Goal: Check status: Check status

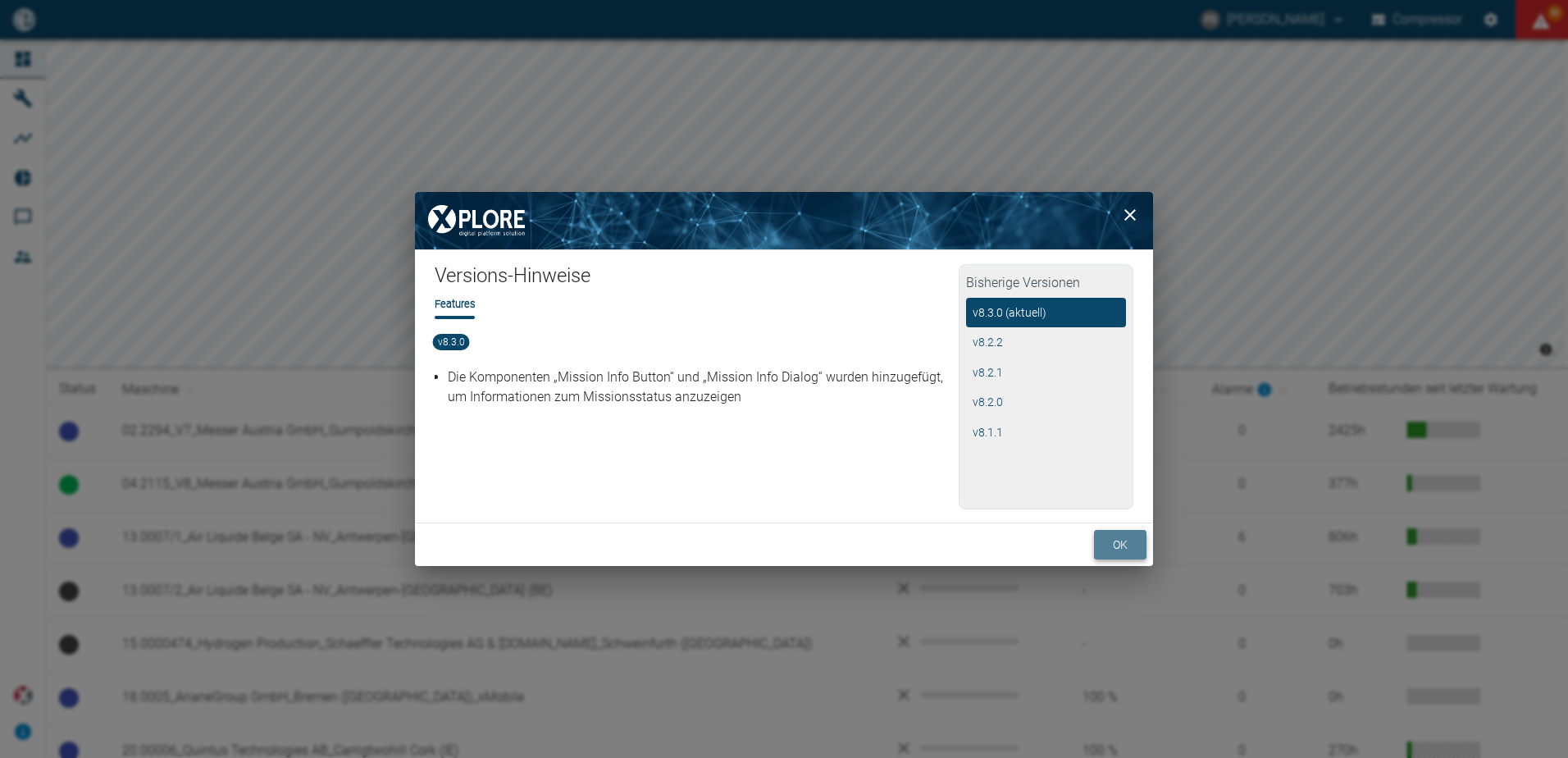
click at [1110, 540] on button "ok" at bounding box center [1120, 544] width 52 height 30
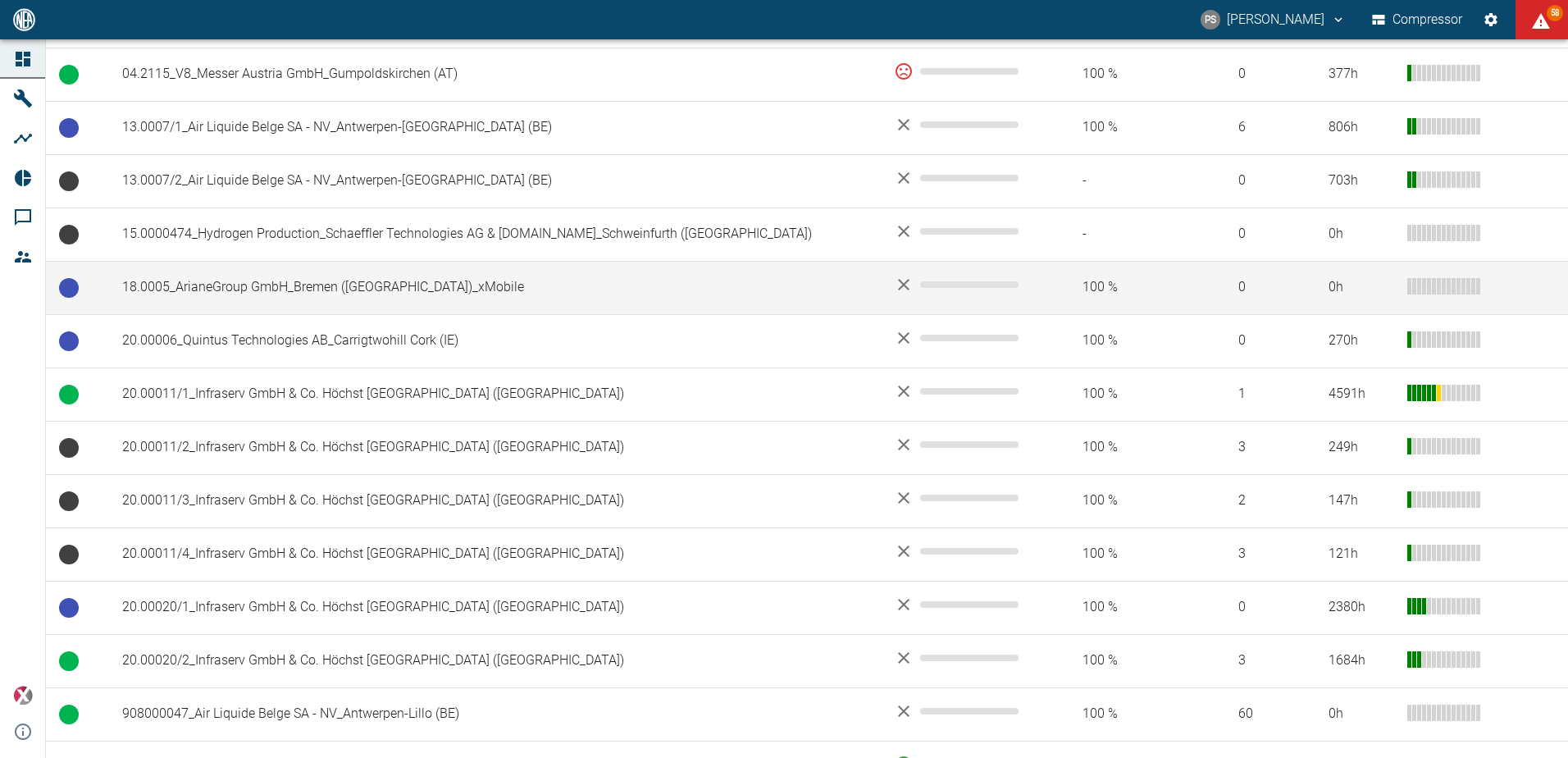
scroll to position [328, 0]
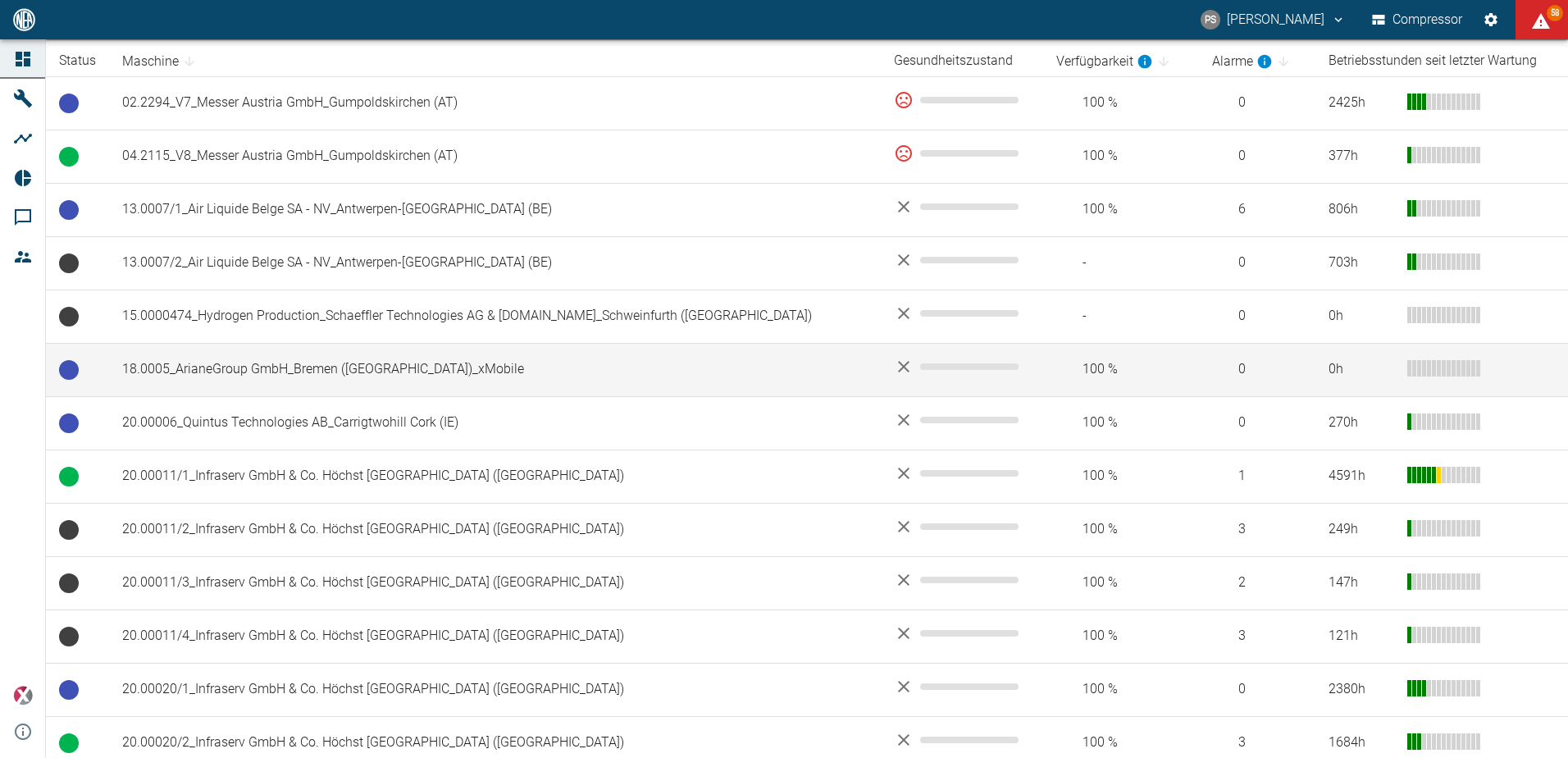
click at [375, 365] on td "18.0005_ArianeGroup GmbH_Bremen ([GEOGRAPHIC_DATA])_xMobile" at bounding box center [495, 369] width 772 height 53
